Goal: Task Accomplishment & Management: Manage account settings

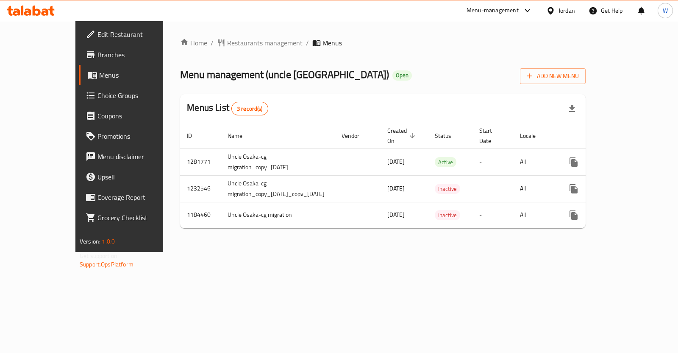
click at [97, 56] on span "Branches" at bounding box center [139, 55] width 84 height 10
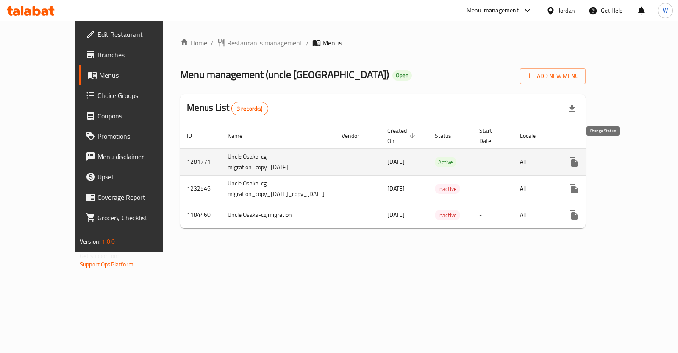
click at [598, 157] on icon "enhanced table" at bounding box center [594, 162] width 10 height 10
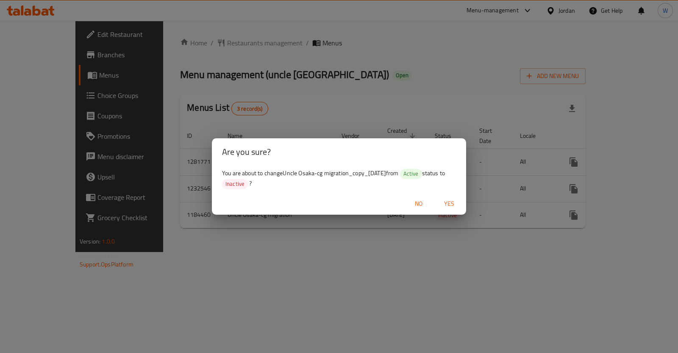
click at [454, 197] on button "Yes" at bounding box center [449, 204] width 27 height 16
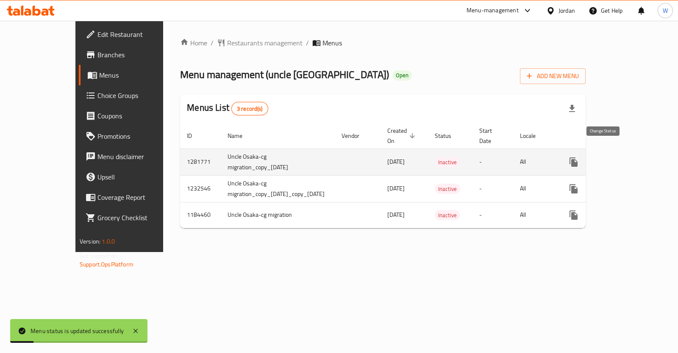
click at [604, 157] on button "enhanced table" at bounding box center [594, 162] width 20 height 20
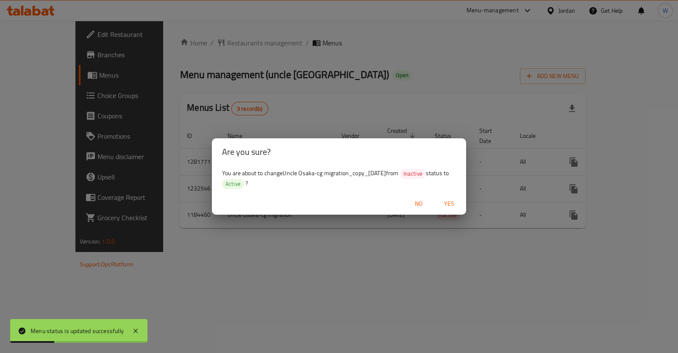
click at [452, 203] on span "Yes" at bounding box center [449, 203] width 20 height 11
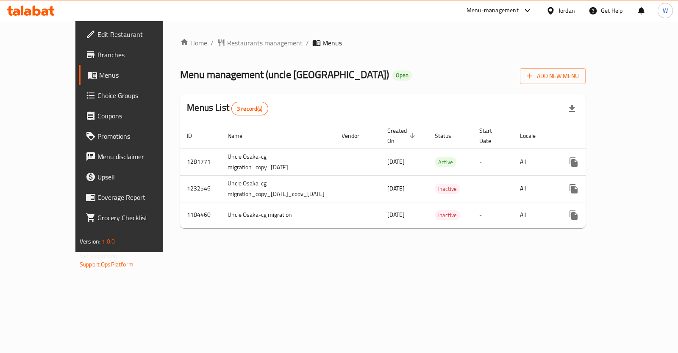
click at [79, 62] on link "Branches" at bounding box center [134, 54] width 110 height 20
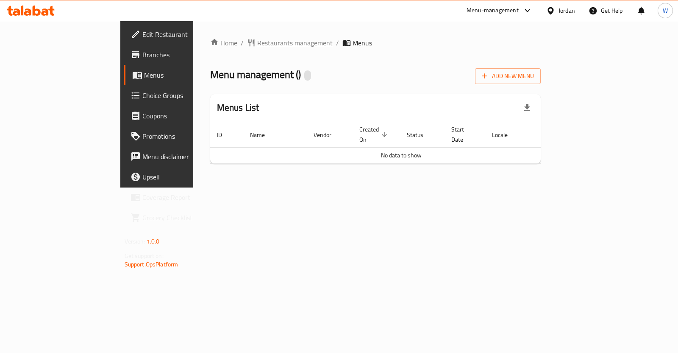
click at [247, 43] on icon "breadcrumb" at bounding box center [251, 43] width 8 height 8
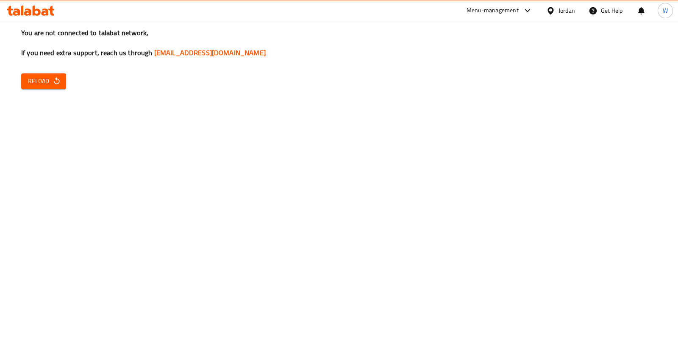
click at [48, 71] on div "You are not connected to talabat network, If you need extra support, reach us t…" at bounding box center [339, 176] width 678 height 353
click at [51, 74] on button "Reload" at bounding box center [43, 81] width 45 height 16
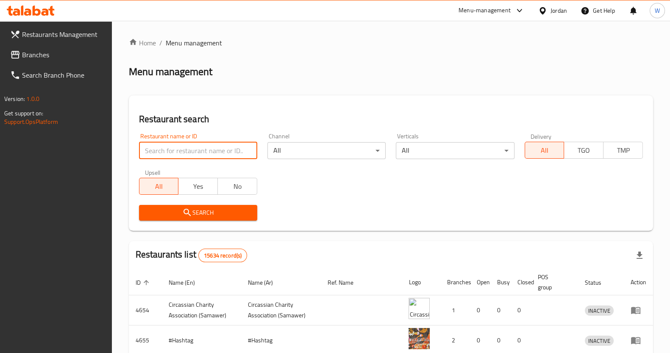
click at [192, 145] on input "search" at bounding box center [198, 150] width 118 height 17
type input "osaka"
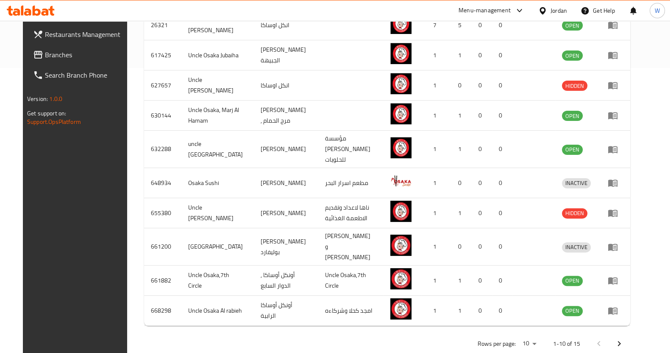
scroll to position [290, 0]
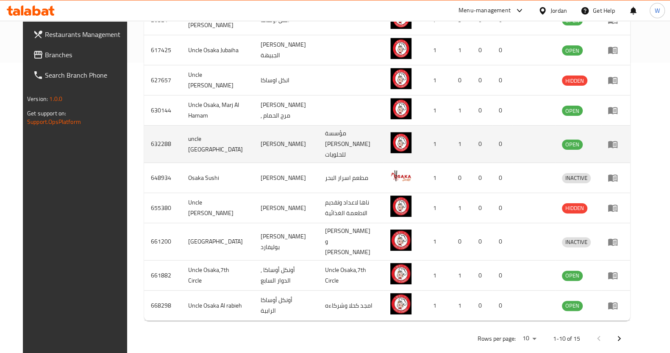
click at [630, 146] on td "enhanced table" at bounding box center [615, 143] width 29 height 37
click at [618, 145] on icon "enhanced table" at bounding box center [613, 144] width 10 height 10
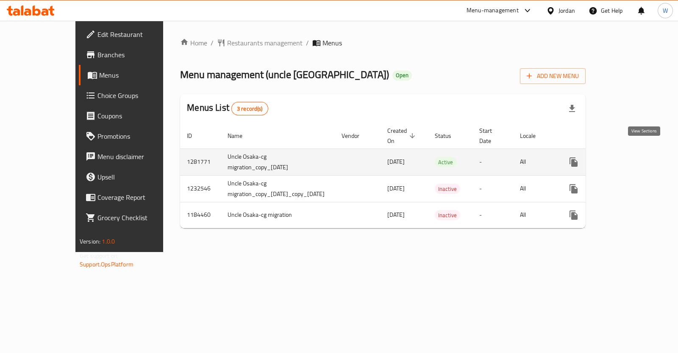
click at [640, 157] on icon "enhanced table" at bounding box center [635, 162] width 10 height 10
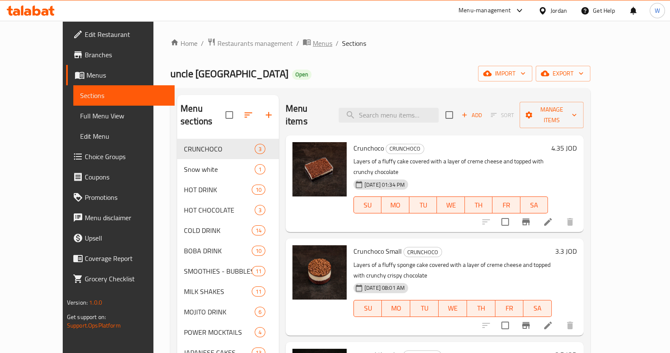
click at [313, 42] on span "Menus" at bounding box center [322, 43] width 19 height 10
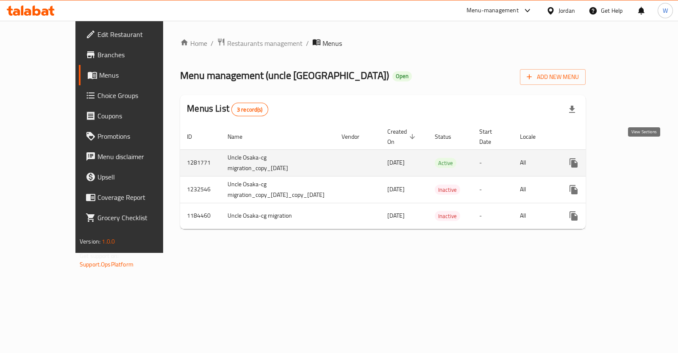
click at [640, 158] on icon "enhanced table" at bounding box center [635, 163] width 10 height 10
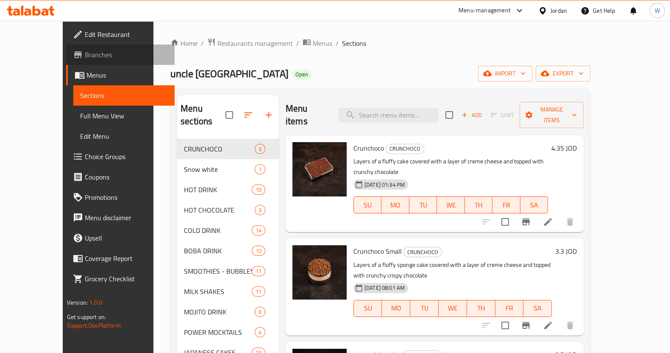
click at [85, 60] on span "Branches" at bounding box center [126, 55] width 83 height 10
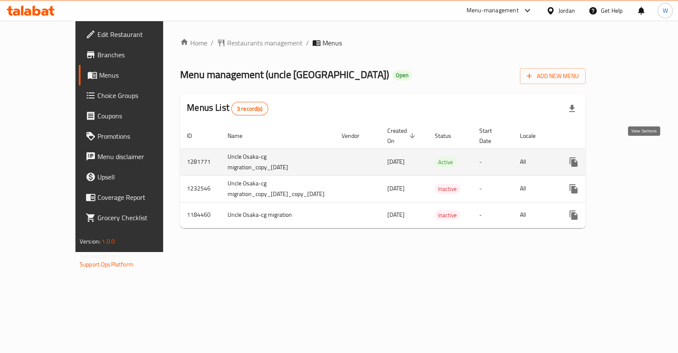
click at [640, 157] on icon "enhanced table" at bounding box center [635, 162] width 10 height 10
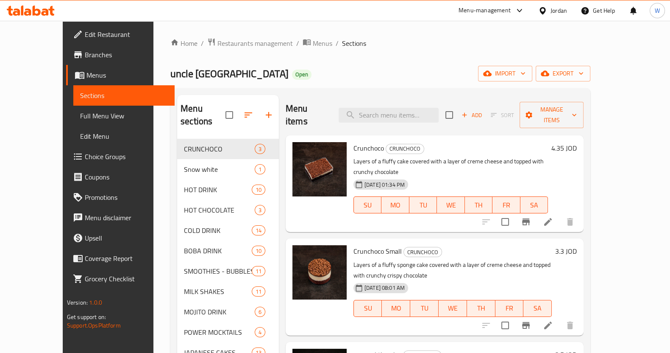
click at [85, 153] on span "Choice Groups" at bounding box center [126, 156] width 83 height 10
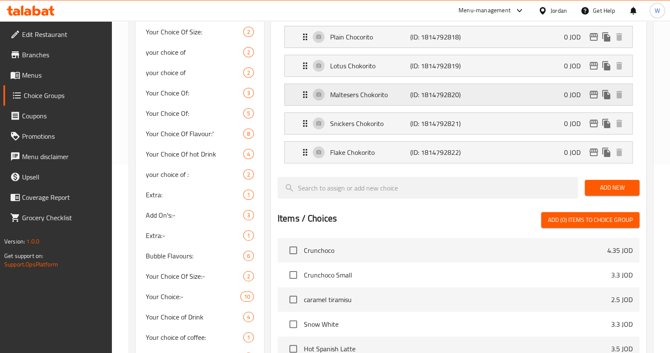
scroll to position [211, 0]
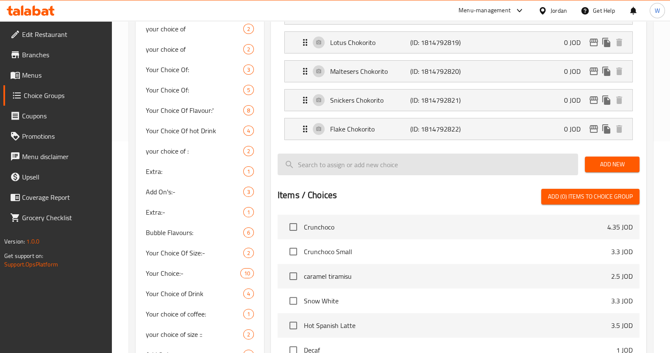
click at [376, 172] on input "search" at bounding box center [428, 164] width 300 height 22
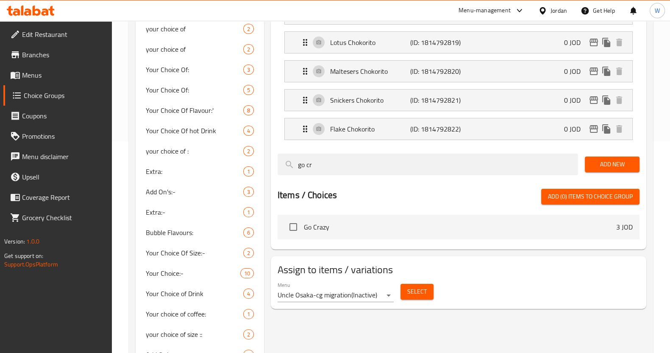
type input "go cr"
click at [557, 229] on span "Go Crazy" at bounding box center [460, 227] width 312 height 10
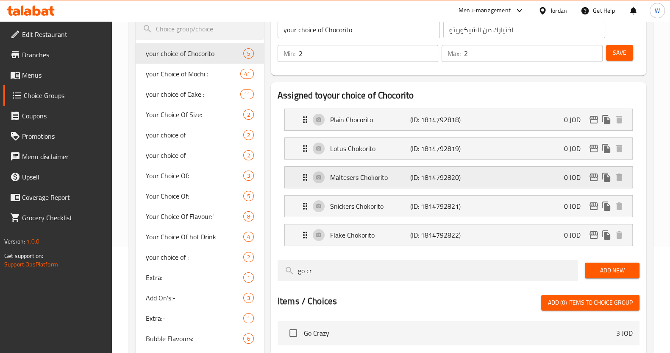
scroll to position [159, 0]
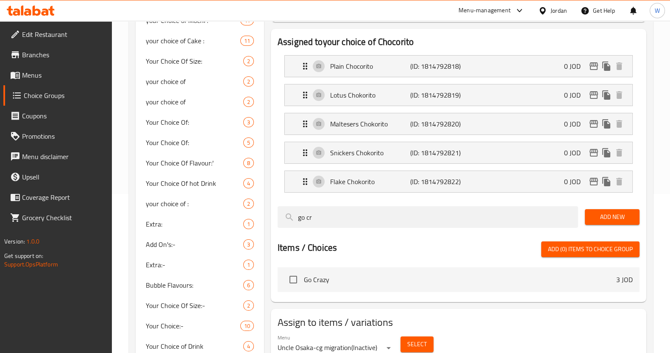
click at [377, 276] on span "Go Crazy" at bounding box center [460, 279] width 312 height 10
drag, startPoint x: 377, startPoint y: 276, endPoint x: 294, endPoint y: 281, distance: 83.6
click at [294, 283] on input "checkbox" at bounding box center [293, 279] width 18 height 18
click at [300, 281] on input "checkbox" at bounding box center [293, 279] width 18 height 18
checkbox input "false"
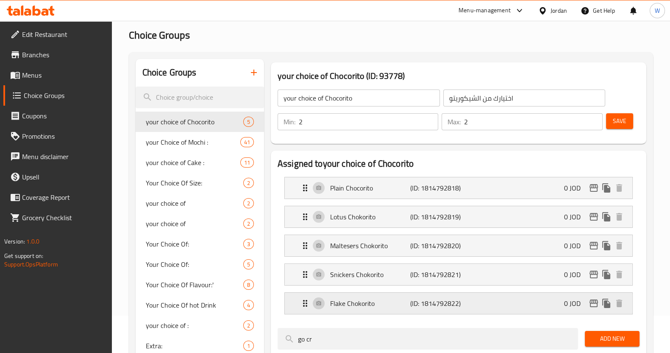
scroll to position [0, 0]
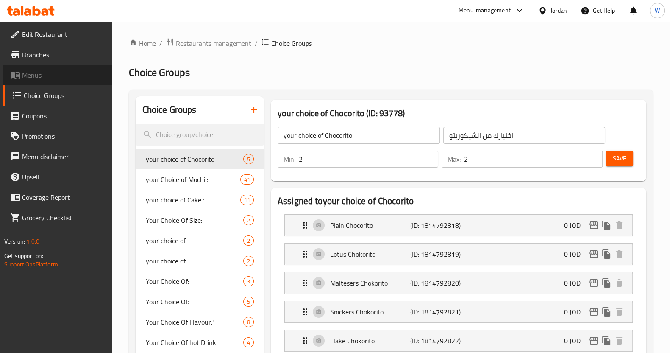
click at [28, 75] on span "Menus" at bounding box center [63, 75] width 83 height 10
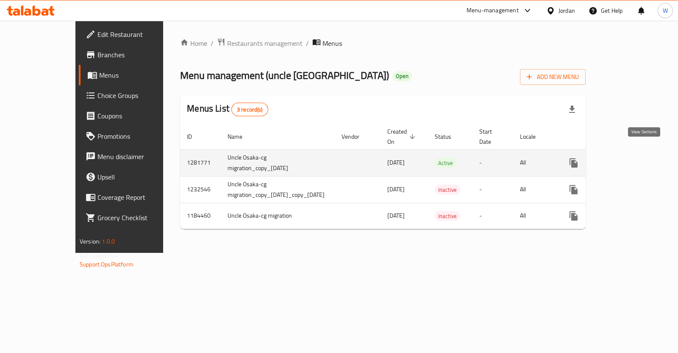
click at [640, 158] on icon "enhanced table" at bounding box center [635, 163] width 10 height 10
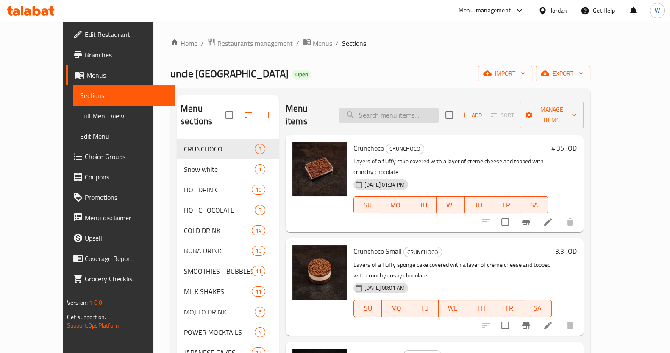
click at [409, 108] on input "search" at bounding box center [389, 115] width 100 height 15
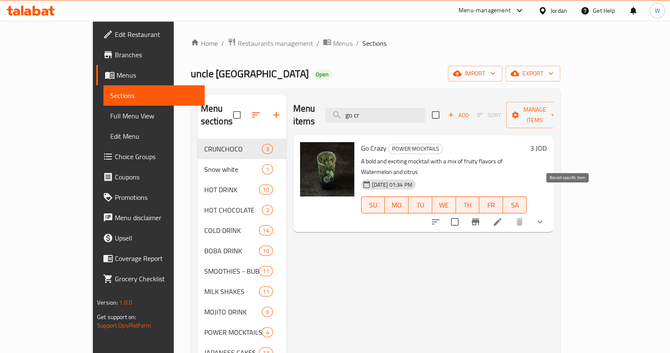
type input "go cr"
click at [479, 218] on icon "Branch-specific-item" at bounding box center [476, 221] width 8 height 7
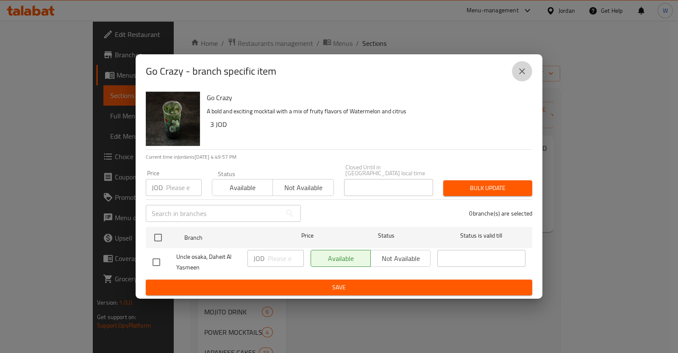
click at [527, 65] on button "close" at bounding box center [522, 71] width 20 height 20
